Goal: Task Accomplishment & Management: Manage account settings

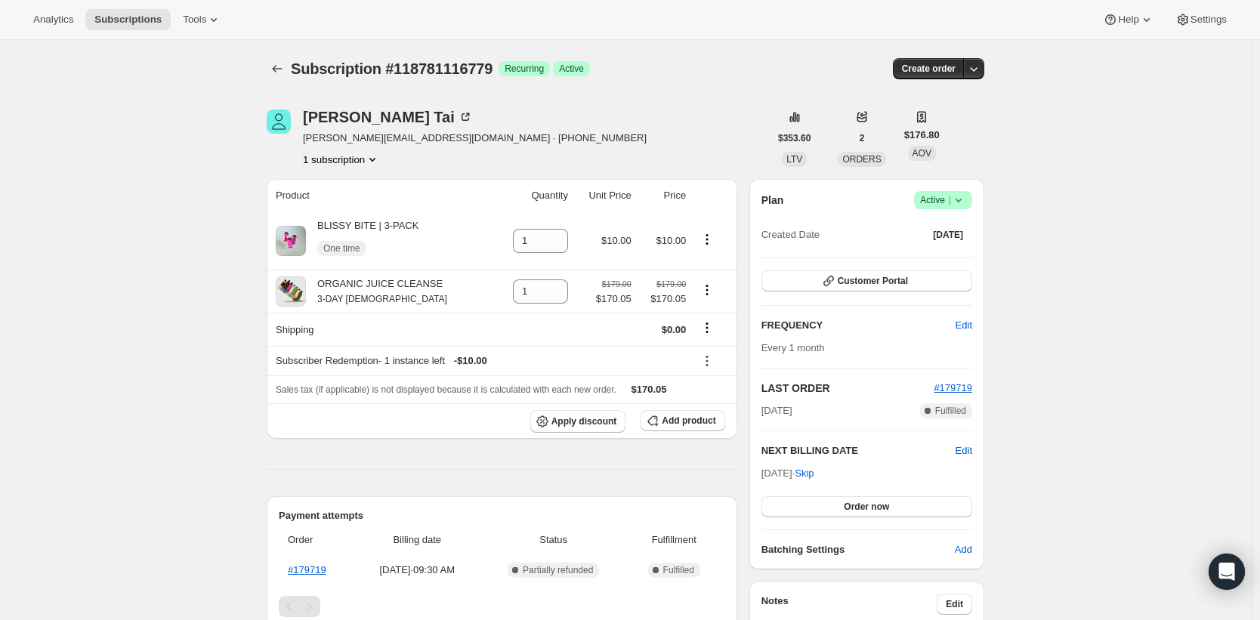
scroll to position [19, 0]
click at [707, 292] on icon "Product actions" at bounding box center [707, 290] width 15 height 15
click at [713, 292] on icon "Product actions" at bounding box center [707, 290] width 15 height 15
click at [709, 295] on icon "Product actions" at bounding box center [707, 290] width 15 height 15
click at [720, 330] on button "Swap variant" at bounding box center [709, 320] width 66 height 24
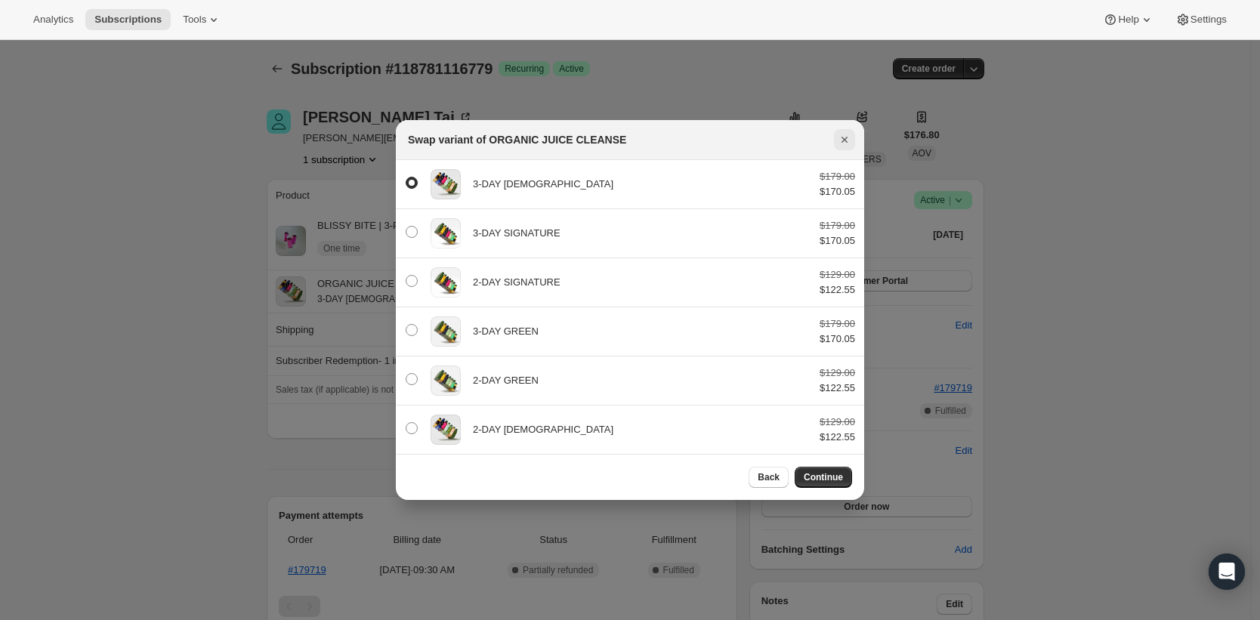
click at [849, 133] on icon "Close" at bounding box center [844, 139] width 15 height 15
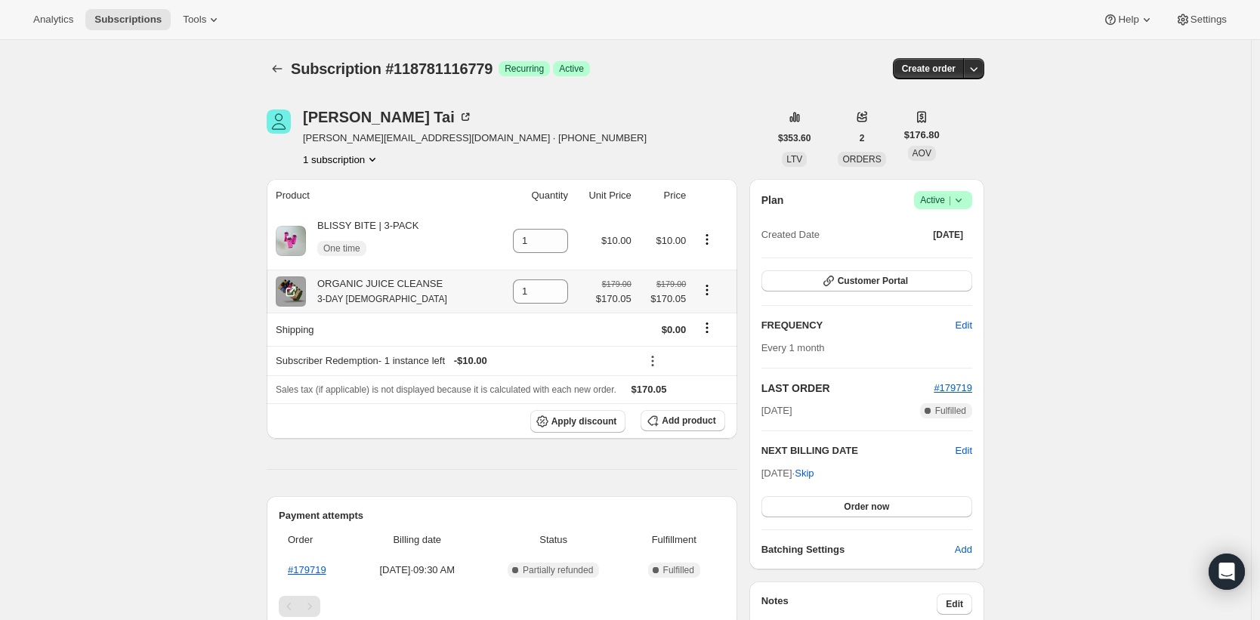
click at [714, 292] on icon "Product actions" at bounding box center [707, 290] width 15 height 15
click at [442, 311] on th "ORGANIC JUICE CLEANSE 3-DAY ZEN" at bounding box center [380, 291] width 227 height 43
click at [556, 298] on icon at bounding box center [556, 296] width 15 height 15
type input "0"
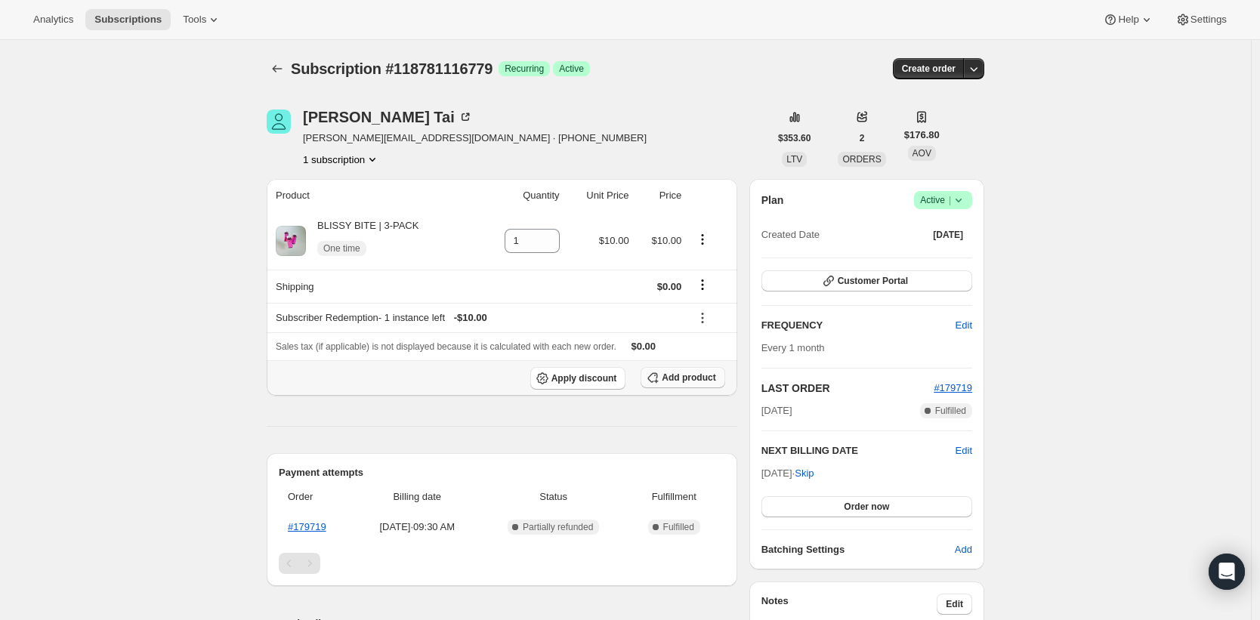
click at [688, 376] on span "Add product" at bounding box center [689, 378] width 54 height 12
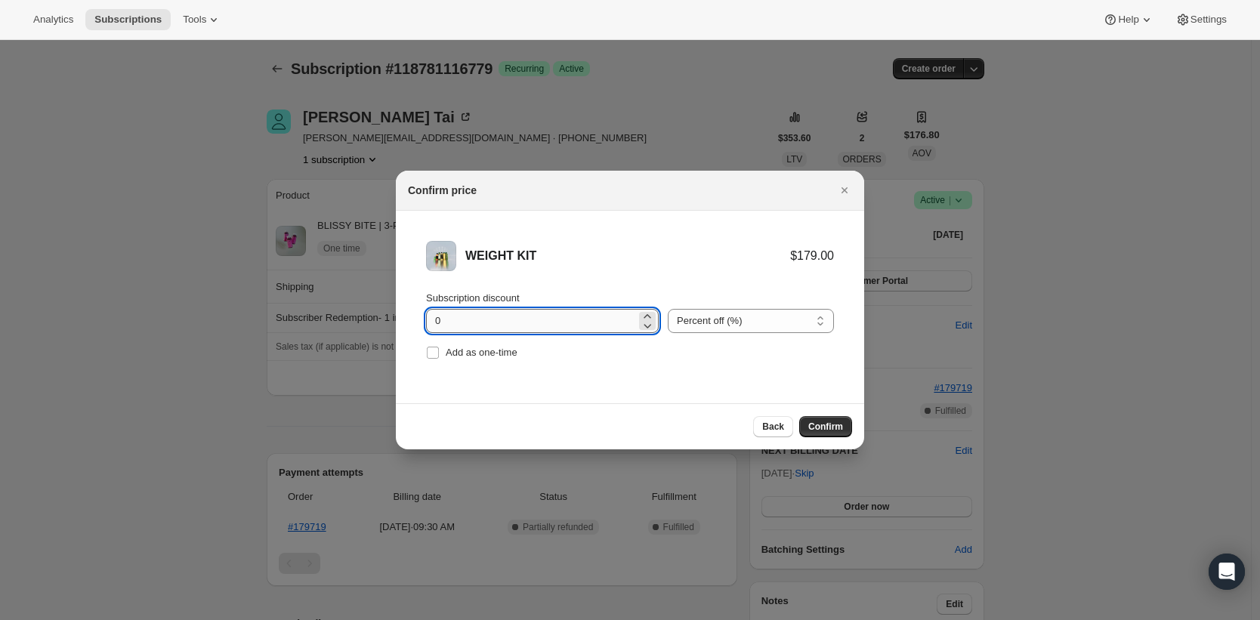
click at [571, 317] on input "0" at bounding box center [531, 321] width 210 height 24
drag, startPoint x: 571, startPoint y: 317, endPoint x: 477, endPoint y: 313, distance: 94.6
click at [477, 313] on input "0" at bounding box center [531, 321] width 210 height 24
type input "5"
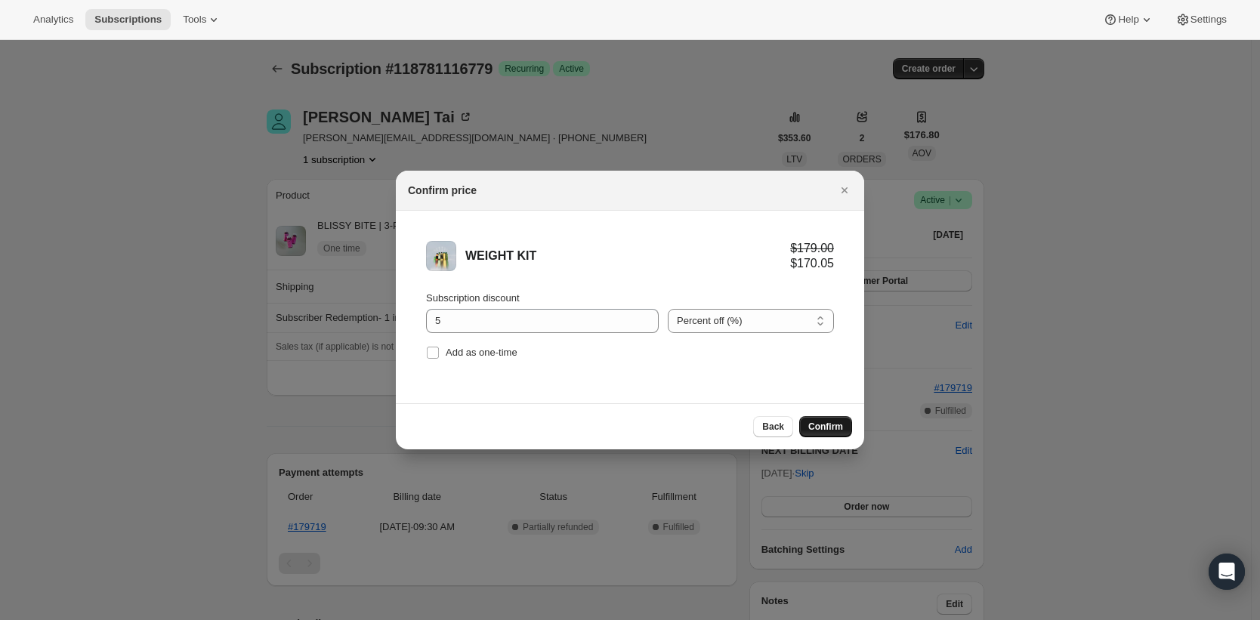
click at [823, 425] on span "Confirm" at bounding box center [826, 427] width 35 height 12
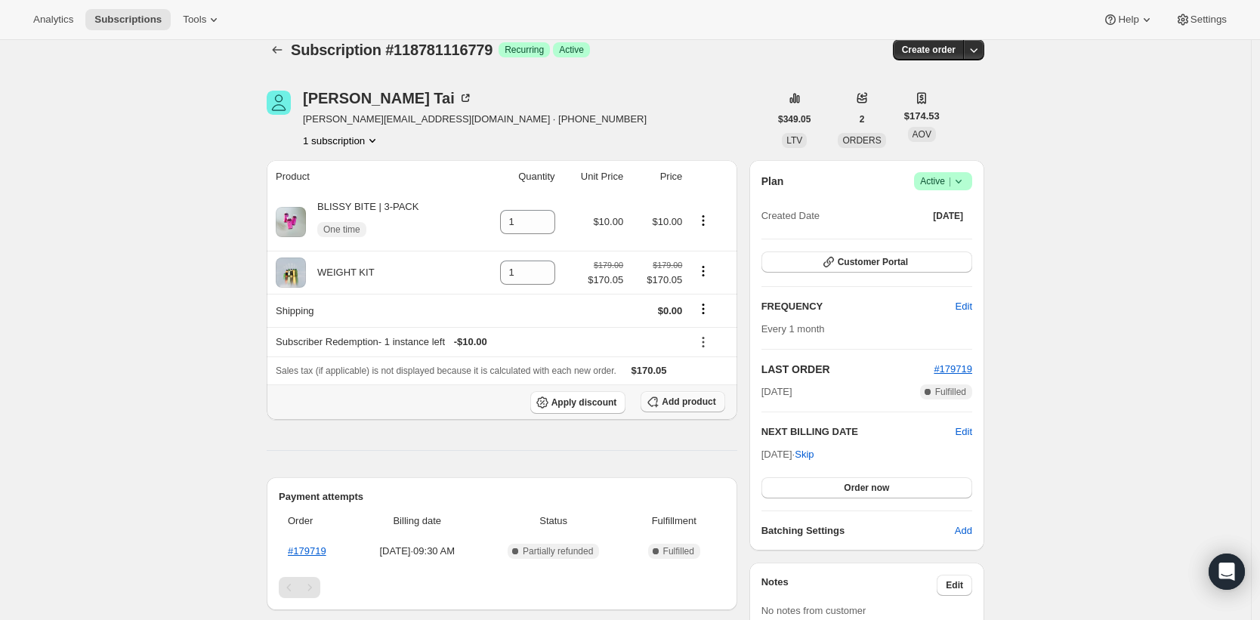
scroll to position [29, 0]
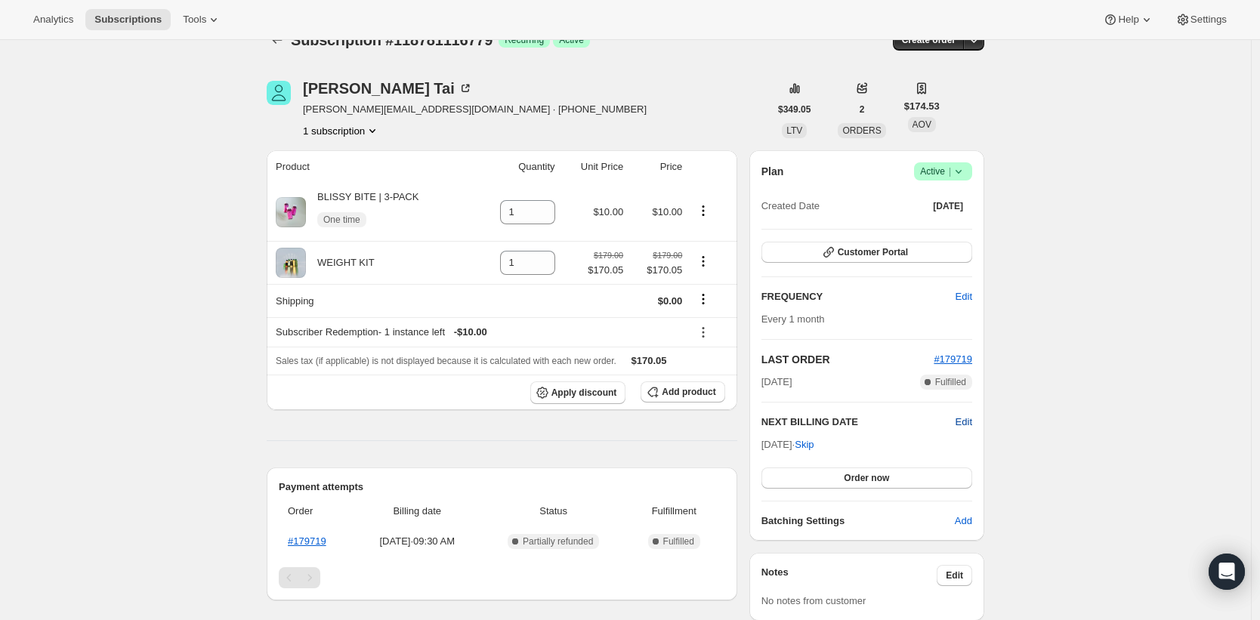
click at [966, 419] on span "Edit" at bounding box center [964, 422] width 17 height 15
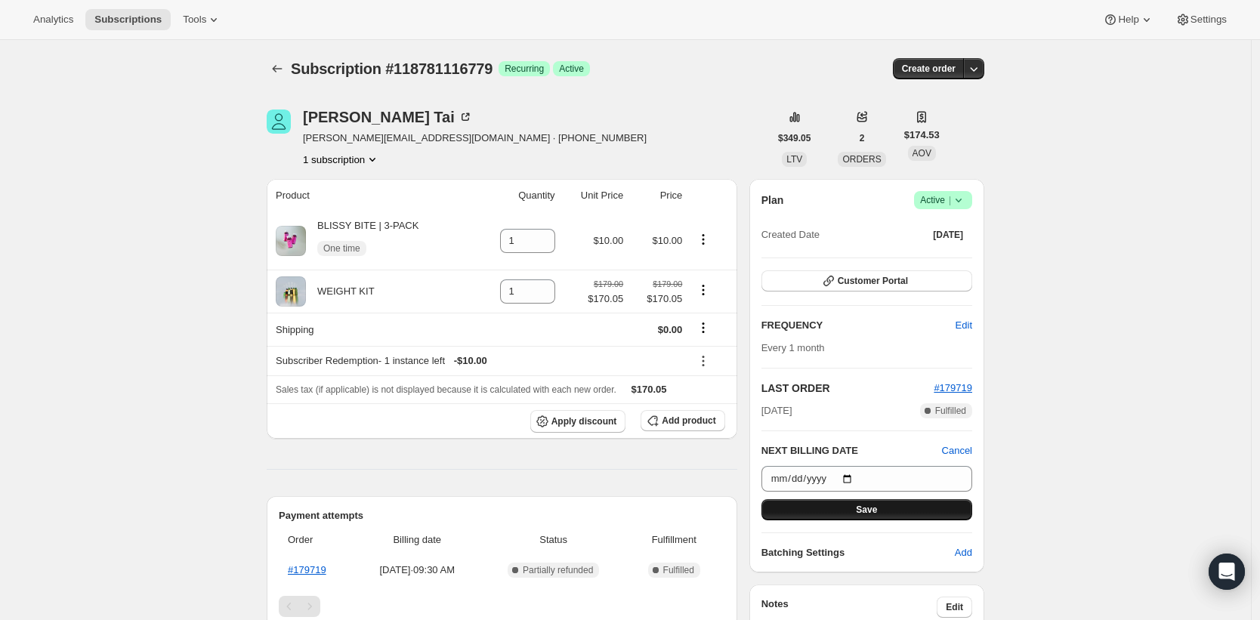
scroll to position [9, 0]
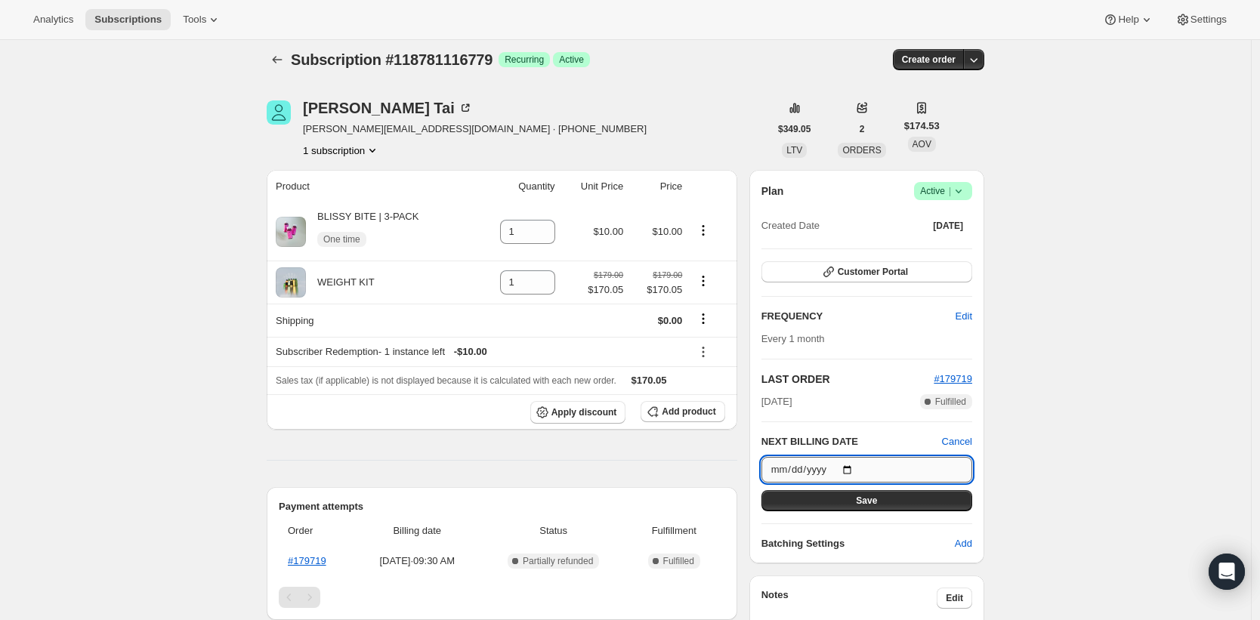
click at [858, 462] on input "2025-09-23" at bounding box center [867, 470] width 211 height 26
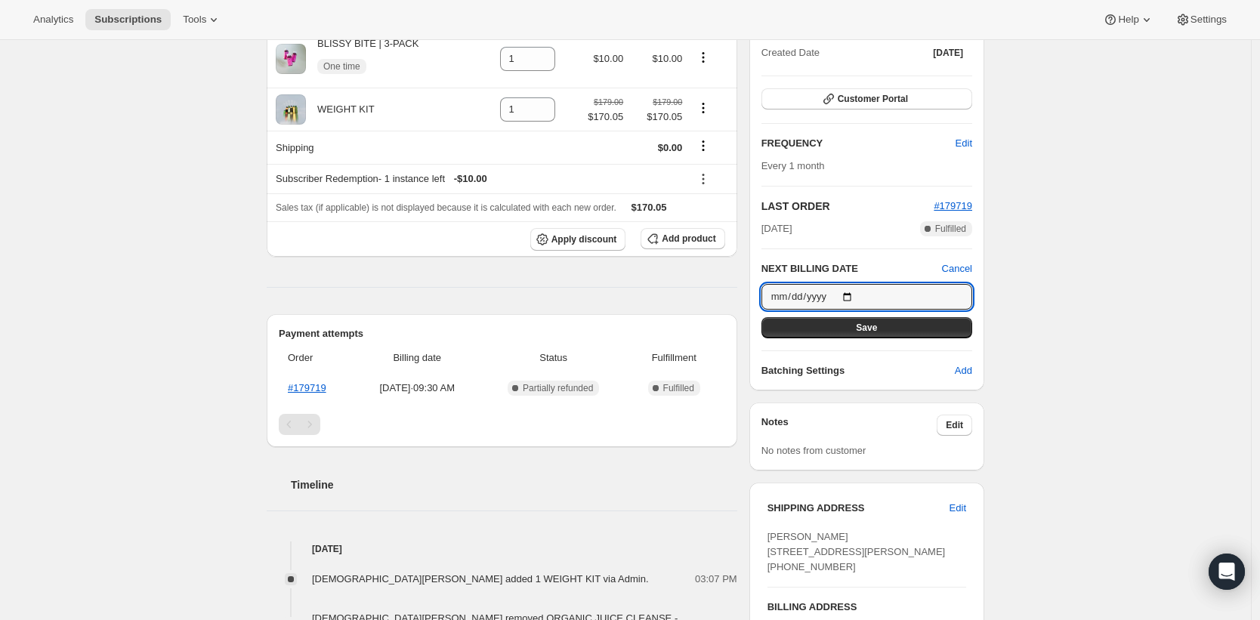
scroll to position [259, 0]
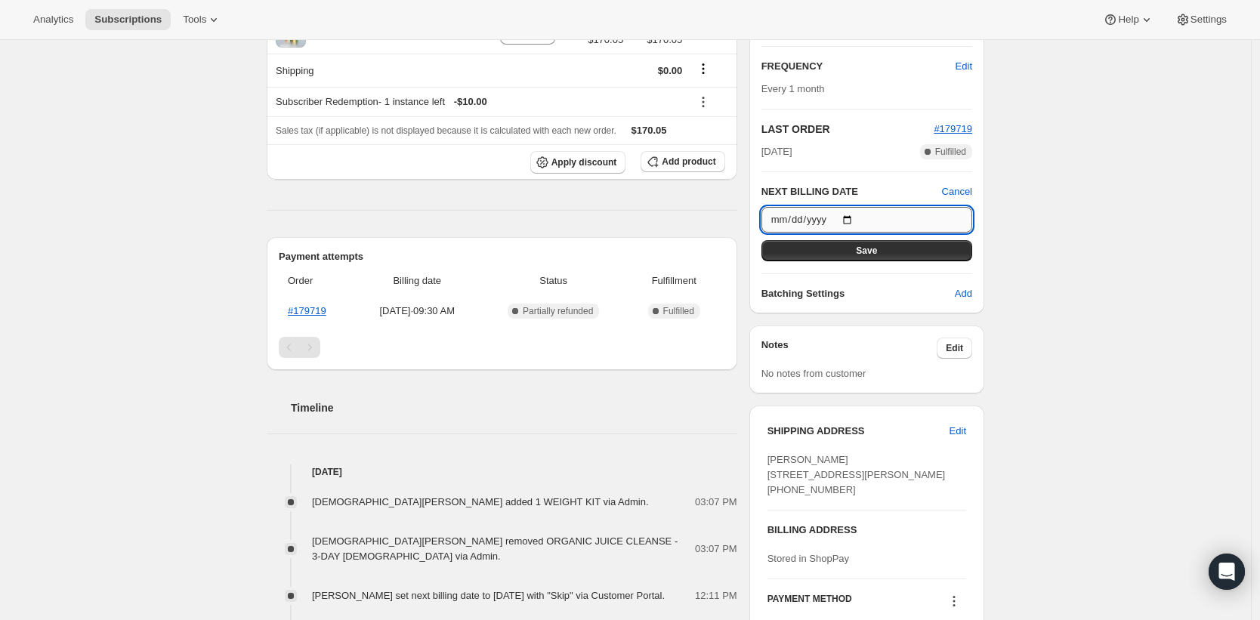
click at [847, 217] on input "2025-08-23" at bounding box center [867, 220] width 211 height 26
click at [857, 217] on input "2025-08-23" at bounding box center [867, 220] width 211 height 26
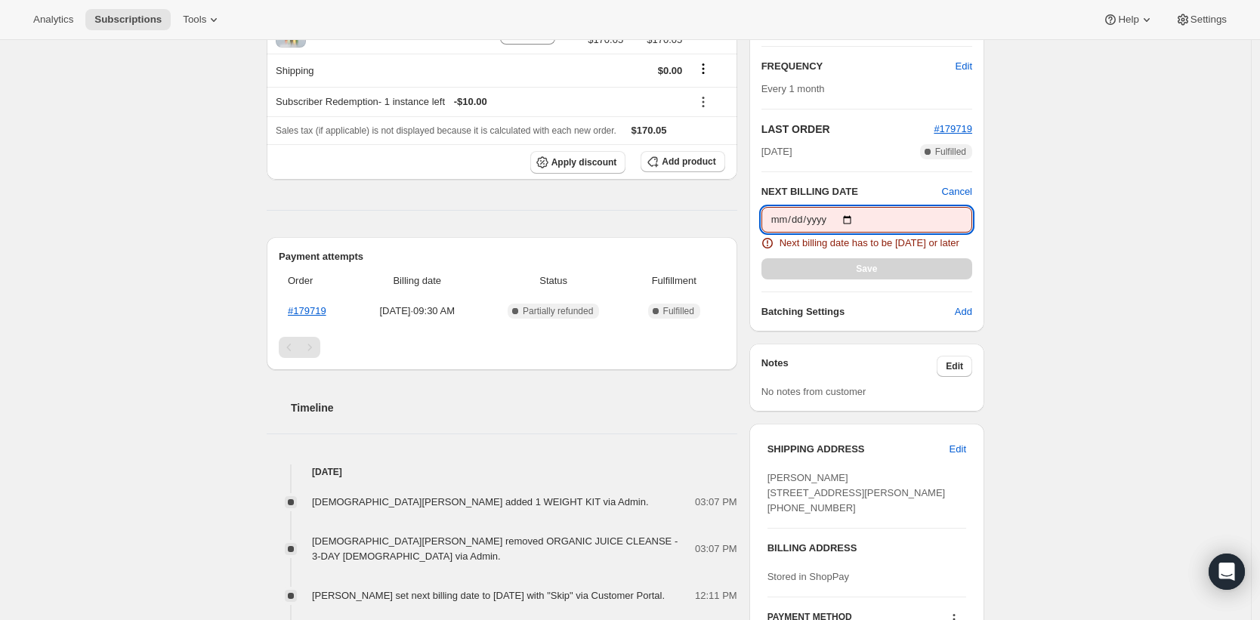
type input "2025-08-23"
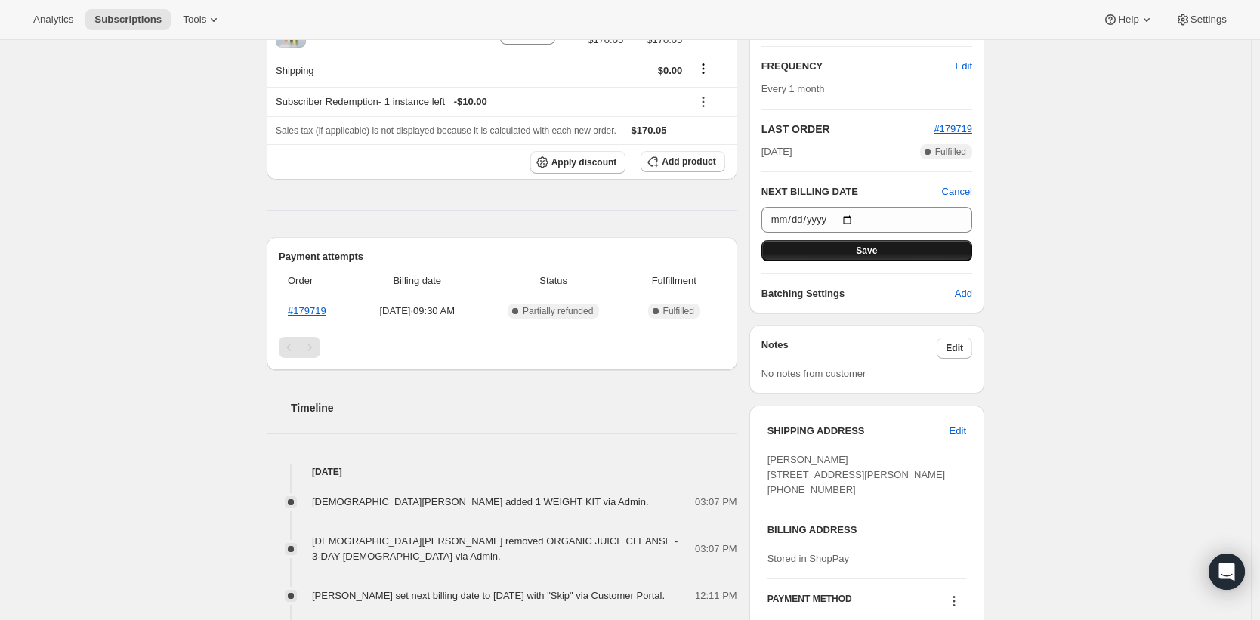
click at [843, 256] on button "Save" at bounding box center [867, 250] width 211 height 21
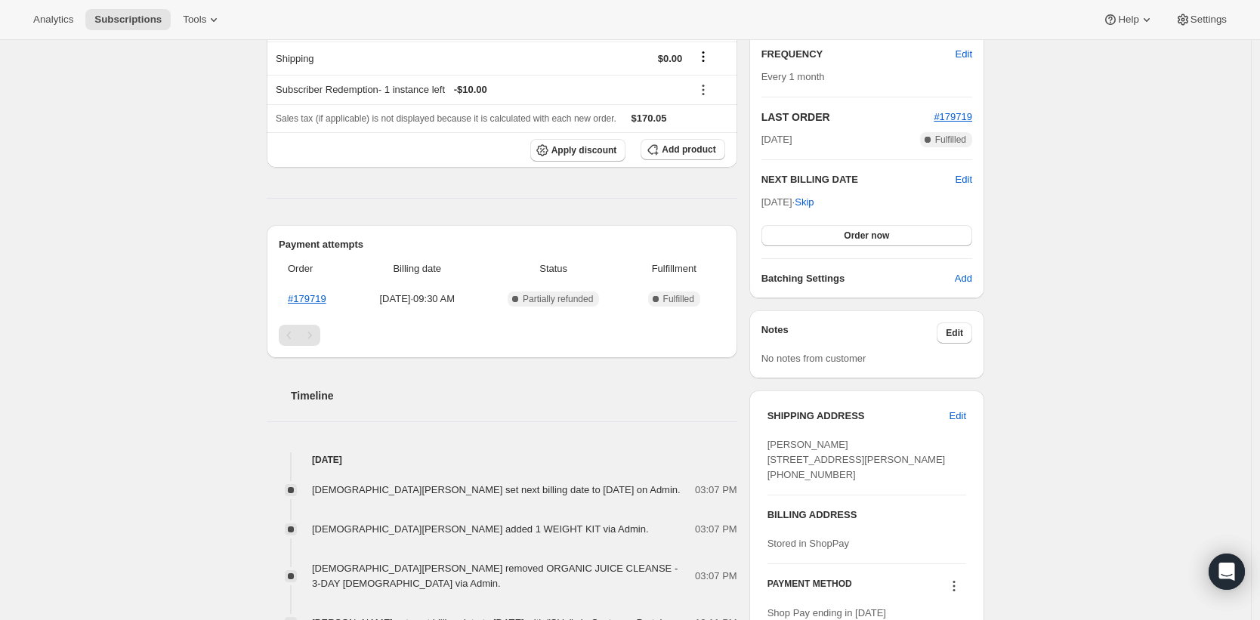
scroll to position [0, 0]
